Goal: Transaction & Acquisition: Purchase product/service

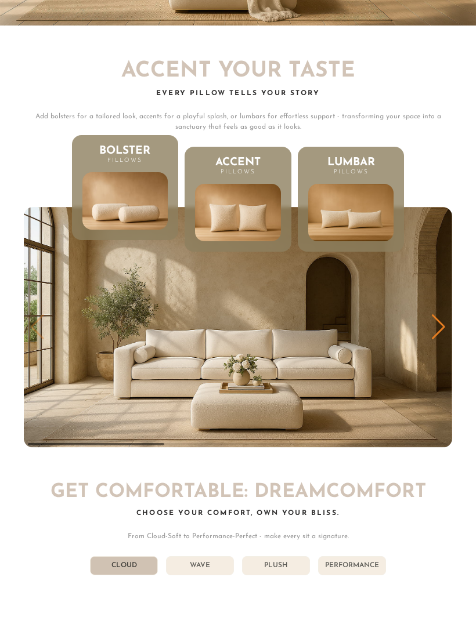
scroll to position [4424, 0]
click at [438, 314] on div "Next slide" at bounding box center [438, 327] width 16 height 26
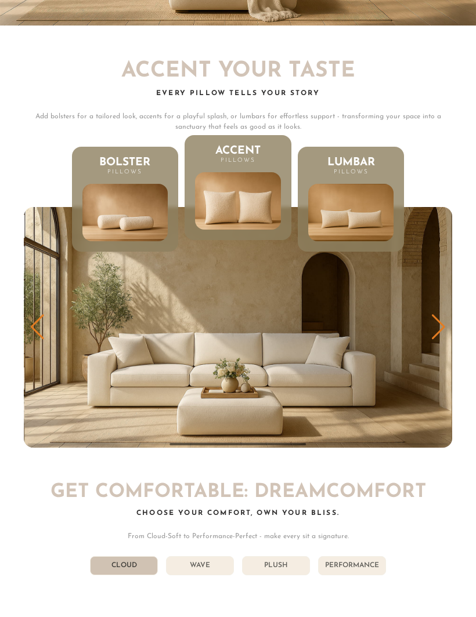
click at [438, 314] on div "Next slide" at bounding box center [438, 327] width 16 height 26
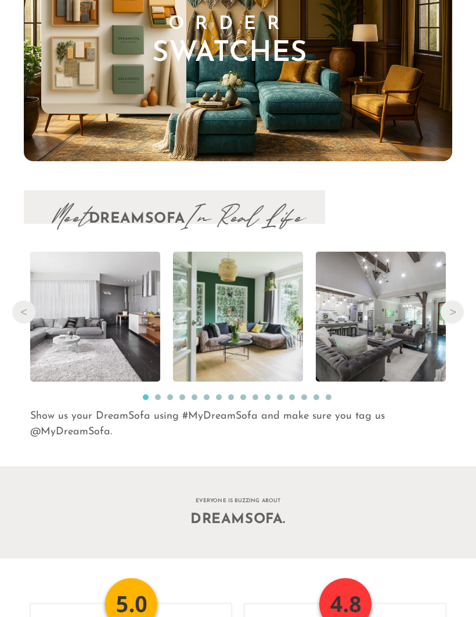
scroll to position [10020, 0]
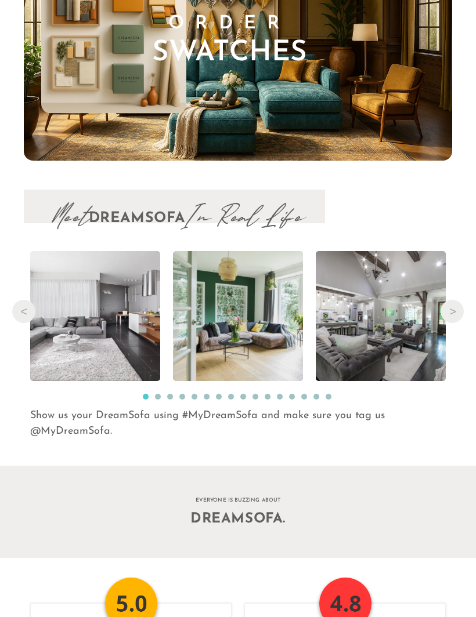
click at [457, 300] on button "Next" at bounding box center [451, 311] width 23 height 23
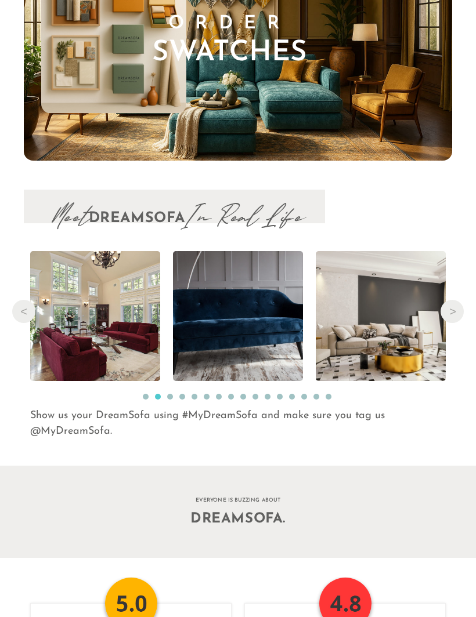
click at [453, 300] on button "Next" at bounding box center [451, 311] width 23 height 23
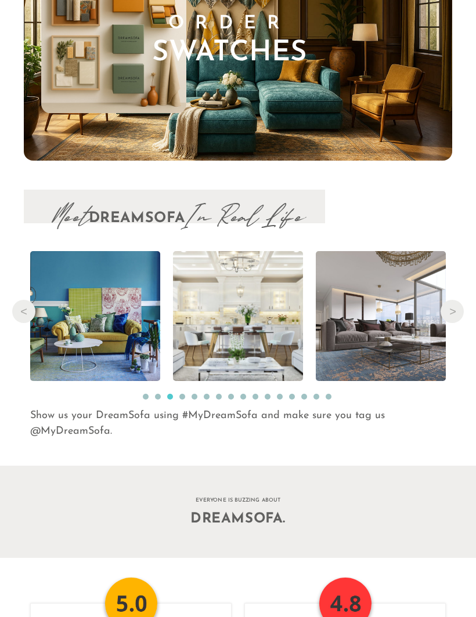
click at [458, 300] on button "Next" at bounding box center [451, 311] width 23 height 23
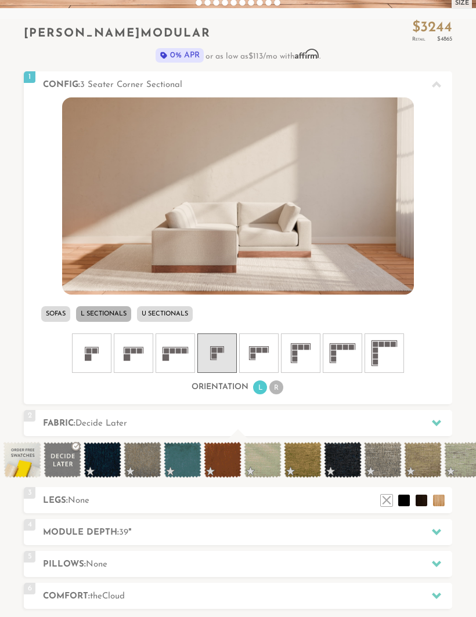
scroll to position [333, 0]
click at [347, 466] on span at bounding box center [343, 460] width 38 height 36
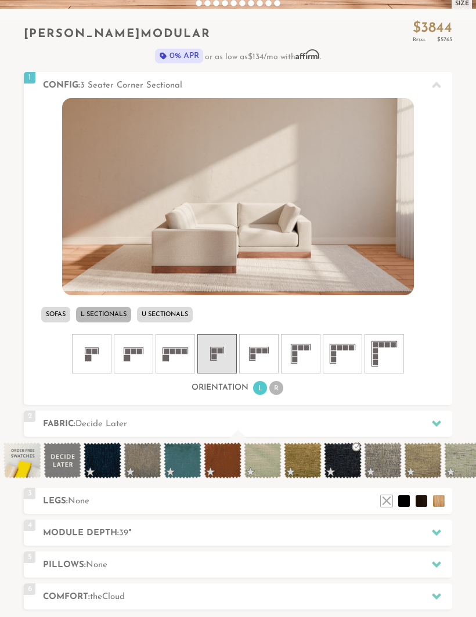
click at [340, 455] on span at bounding box center [343, 460] width 38 height 36
click at [343, 459] on span at bounding box center [343, 460] width 38 height 36
click at [342, 458] on span at bounding box center [343, 460] width 38 height 36
click at [343, 459] on span at bounding box center [343, 460] width 38 height 36
click at [343, 458] on span at bounding box center [343, 460] width 38 height 36
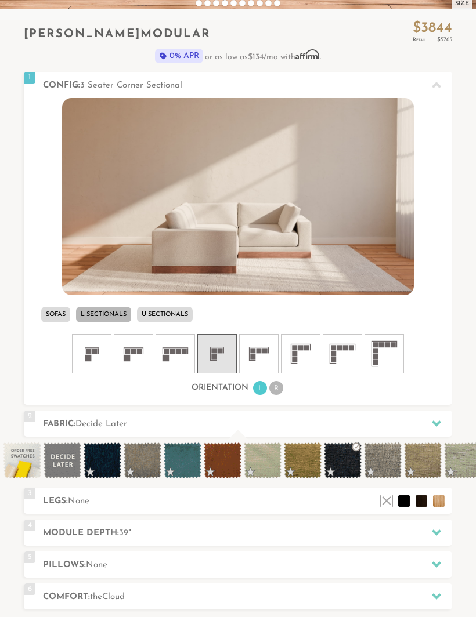
click at [349, 459] on span at bounding box center [343, 460] width 38 height 36
click at [104, 460] on span at bounding box center [103, 460] width 38 height 36
click at [101, 466] on span at bounding box center [103, 460] width 38 height 36
click at [100, 466] on span at bounding box center [103, 460] width 38 height 36
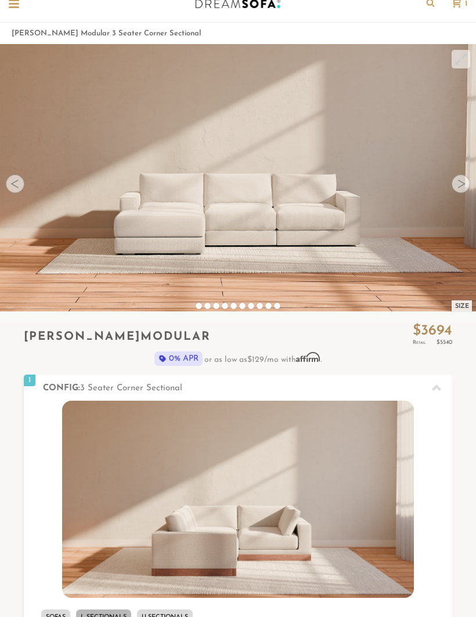
scroll to position [0, 0]
